Goal: Task Accomplishment & Management: Use online tool/utility

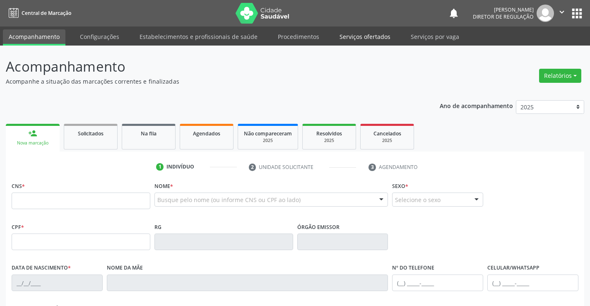
click at [358, 41] on link "Serviços ofertados" at bounding box center [365, 36] width 63 height 14
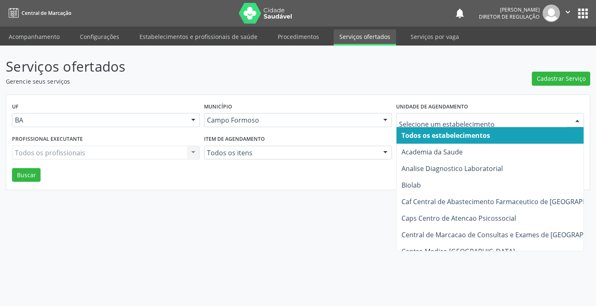
click at [453, 125] on div at bounding box center [490, 120] width 188 height 14
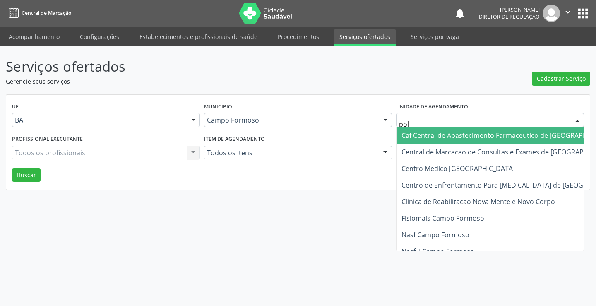
type input "poli"
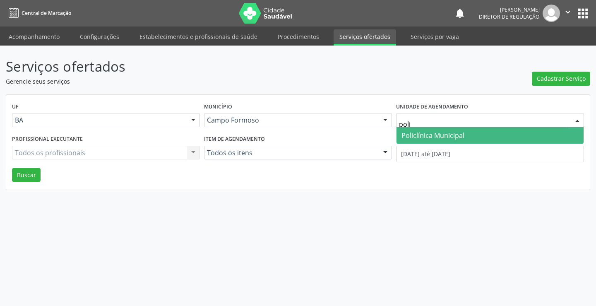
click at [450, 136] on span "Policlínica Municipal" at bounding box center [433, 135] width 63 height 9
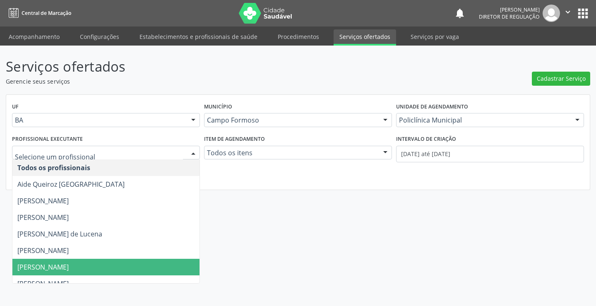
click at [69, 268] on span "[PERSON_NAME] Costa [PERSON_NAME]" at bounding box center [42, 267] width 51 height 9
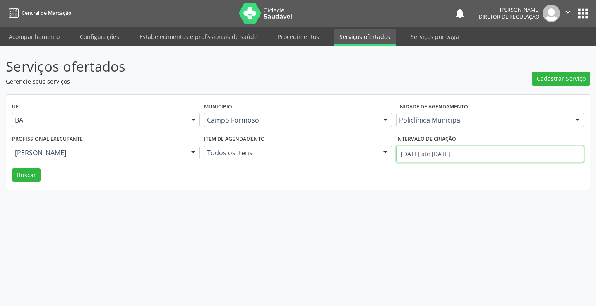
click at [454, 147] on input "01/08/2025 até 15/08/2025" at bounding box center [490, 154] width 188 height 17
click at [28, 181] on button "Buscar" at bounding box center [26, 175] width 29 height 14
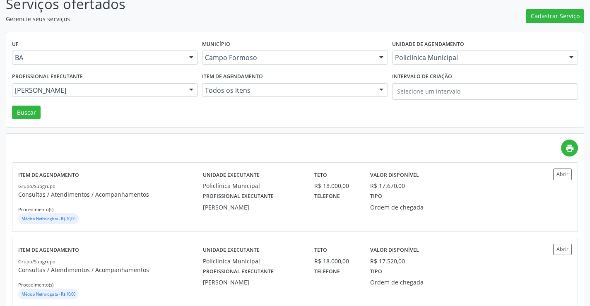
scroll to position [83, 0]
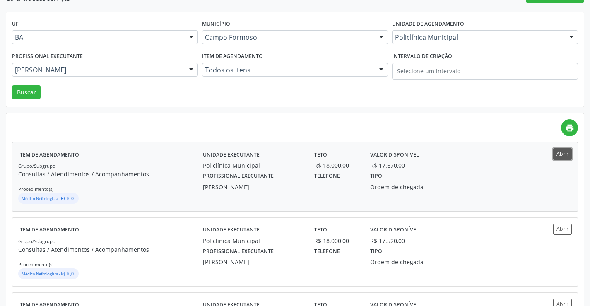
click at [561, 149] on button "Abrir" at bounding box center [562, 153] width 19 height 11
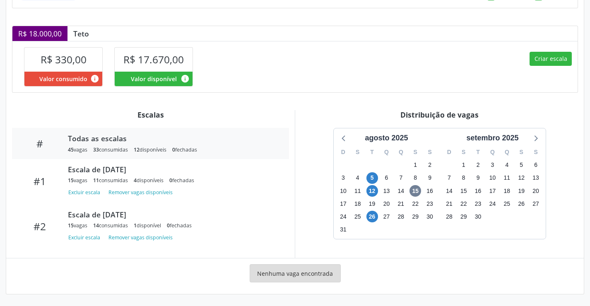
scroll to position [161, 0]
click at [371, 217] on span "26" at bounding box center [372, 217] width 12 height 12
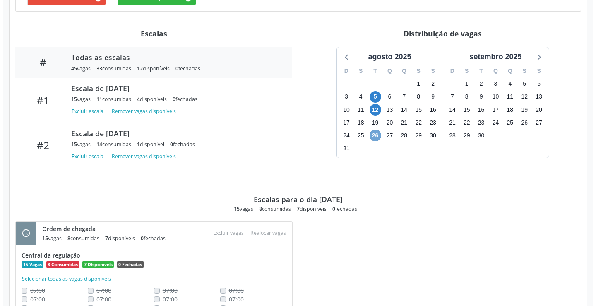
scroll to position [290, 0]
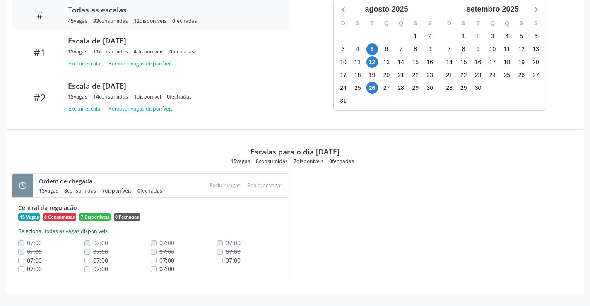
click at [82, 233] on button "Selecionar todas as vagas disponíveis" at bounding box center [63, 231] width 90 height 8
checkbox input "true"
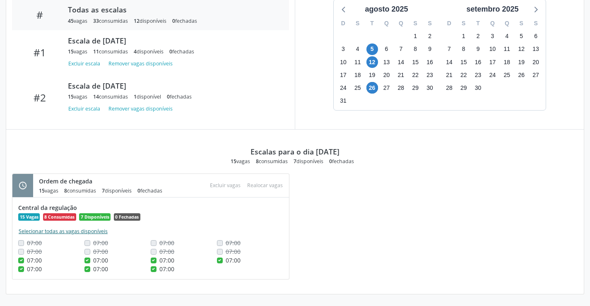
checkbox input "true"
click at [231, 187] on button "Excluir vagas" at bounding box center [225, 185] width 37 height 11
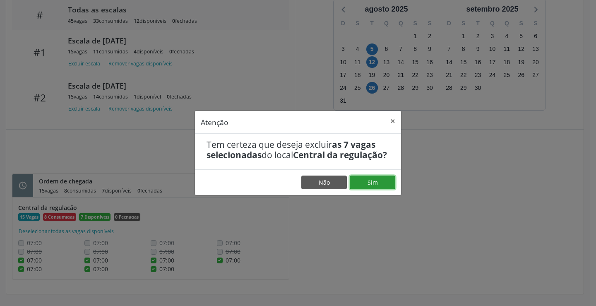
click at [376, 187] on button "Sim" at bounding box center [373, 183] width 46 height 14
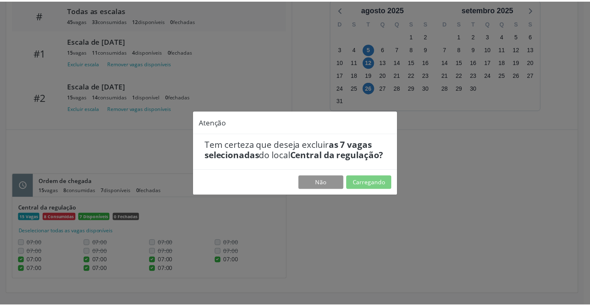
scroll to position [0, 0]
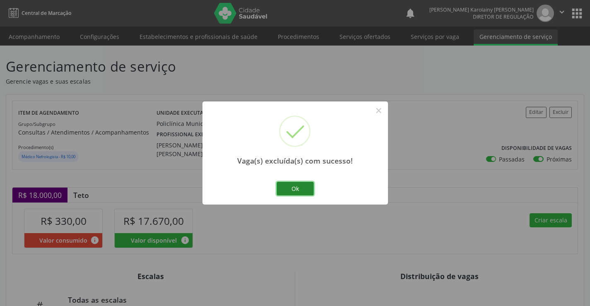
click at [294, 193] on button "Ok" at bounding box center [295, 189] width 37 height 14
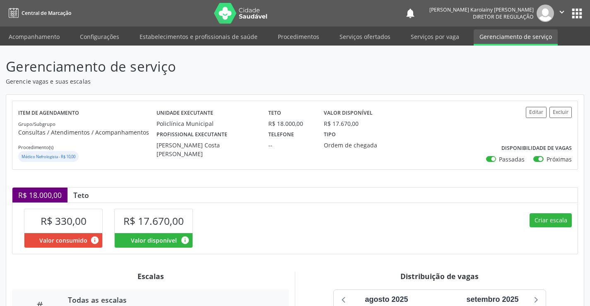
click at [560, 8] on icon "" at bounding box center [561, 11] width 9 height 9
click at [549, 48] on link "Sair" at bounding box center [540, 51] width 57 height 12
